Goal: Task Accomplishment & Management: Manage account settings

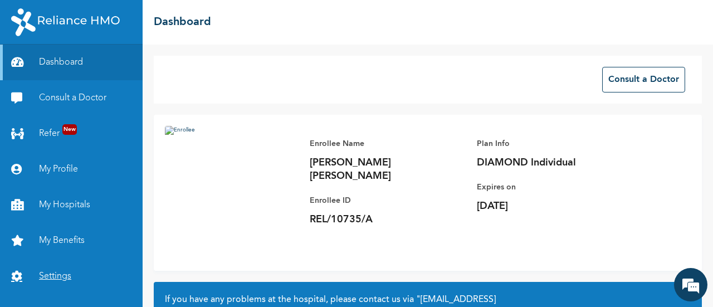
click at [59, 276] on link "Settings" at bounding box center [71, 277] width 143 height 36
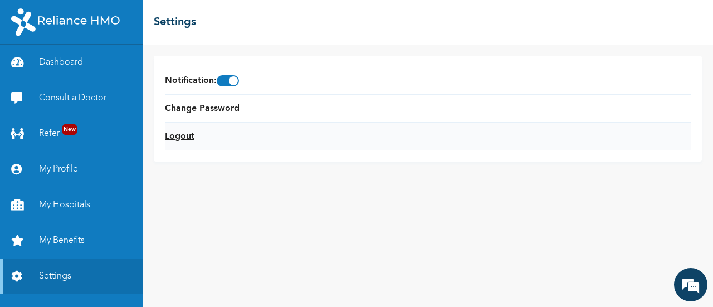
click at [177, 135] on link "Logout" at bounding box center [180, 136] width 30 height 13
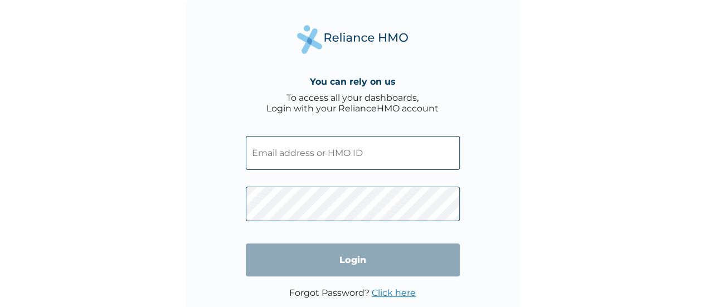
type input "[EMAIL_ADDRESS][DOMAIN_NAME]"
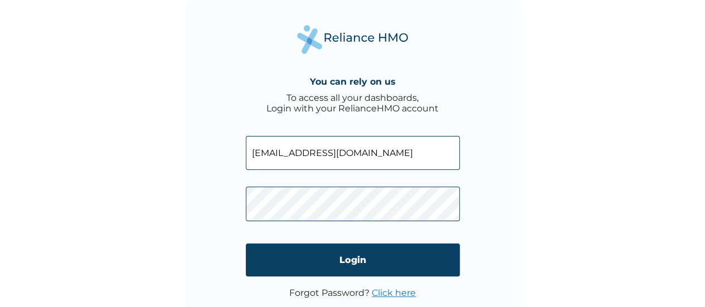
click at [391, 295] on link "Click here" at bounding box center [394, 293] width 44 height 11
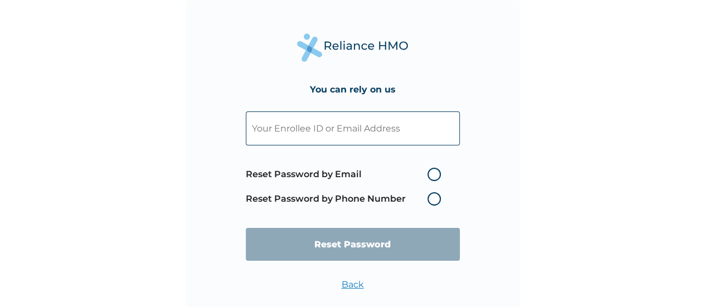
click at [324, 134] on input "text" at bounding box center [353, 128] width 214 height 34
paste input "H4E/10037/A"
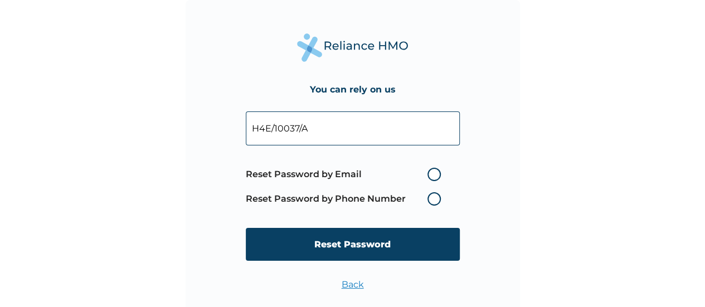
type input "H4E/10037/A"
click at [434, 171] on label "Reset Password by Email" at bounding box center [346, 174] width 201 height 13
click at [430, 171] on input "Reset Password by Email" at bounding box center [421, 175] width 18 height 18
radio input "true"
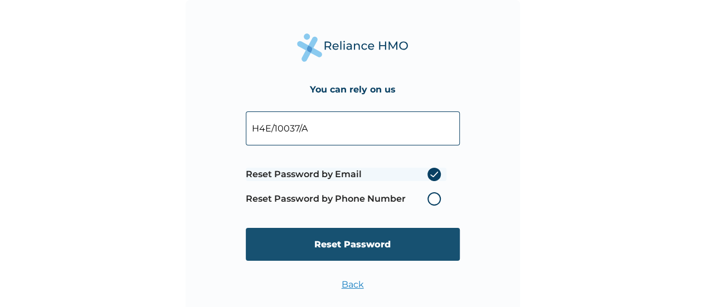
click at [349, 250] on input "Reset Password" at bounding box center [353, 244] width 214 height 33
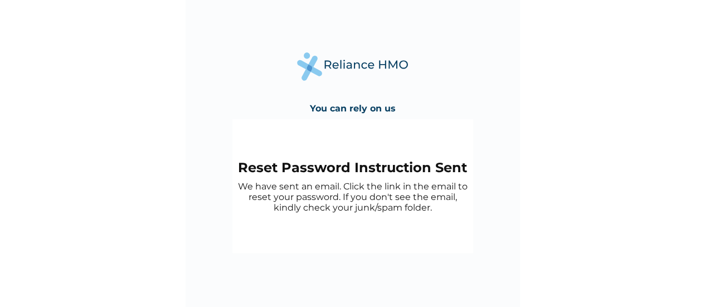
scroll to position [27, 0]
